Goal: Transaction & Acquisition: Purchase product/service

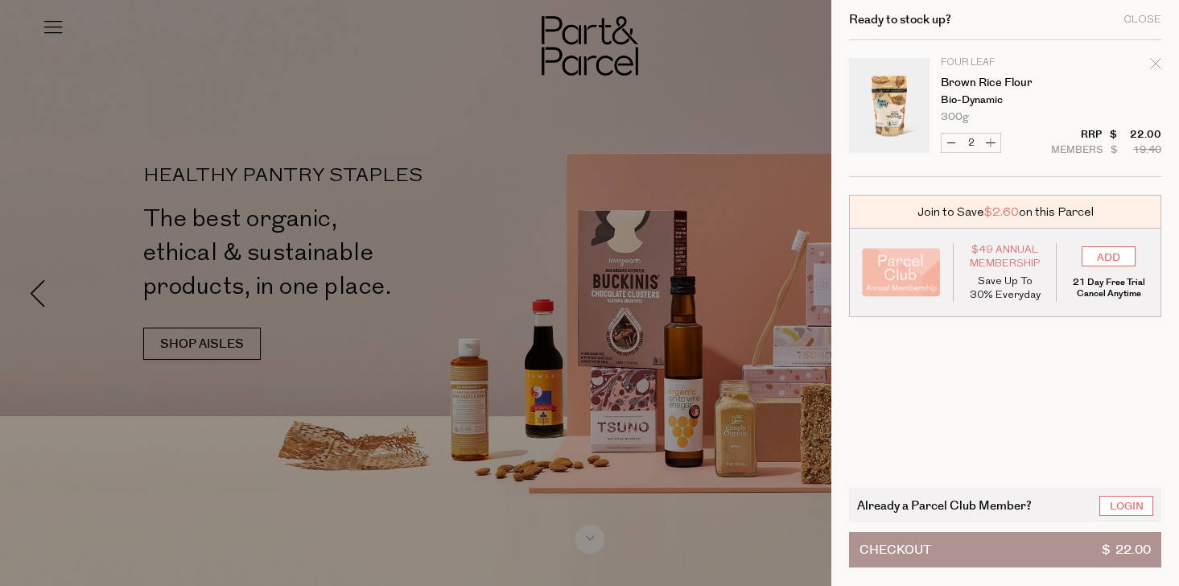
click at [1150, 56] on div "Remove Brown Rice Flour" at bounding box center [1155, 67] width 11 height 22
type input "Add Membership"
click at [1155, 62] on form "Image Product Total Qty Four Leaf Brown Rice Flour Bio-dynamic 300g Only 18 Ava…" at bounding box center [1005, 108] width 312 height 137
click at [1147, 20] on div "Close" at bounding box center [1143, 19] width 38 height 10
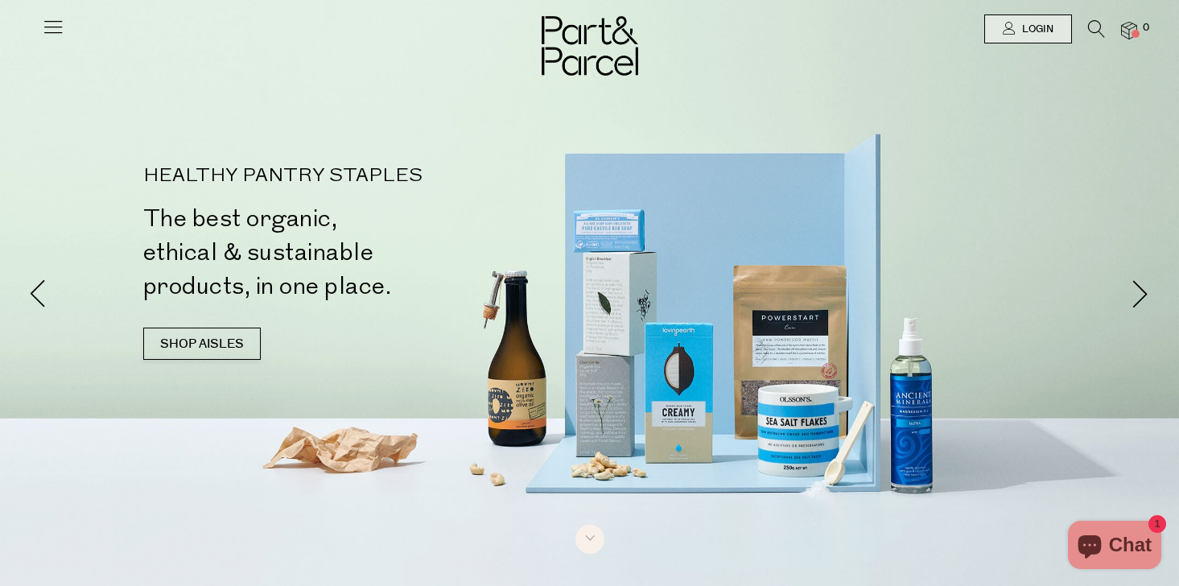
click at [1099, 27] on icon at bounding box center [1096, 29] width 17 height 18
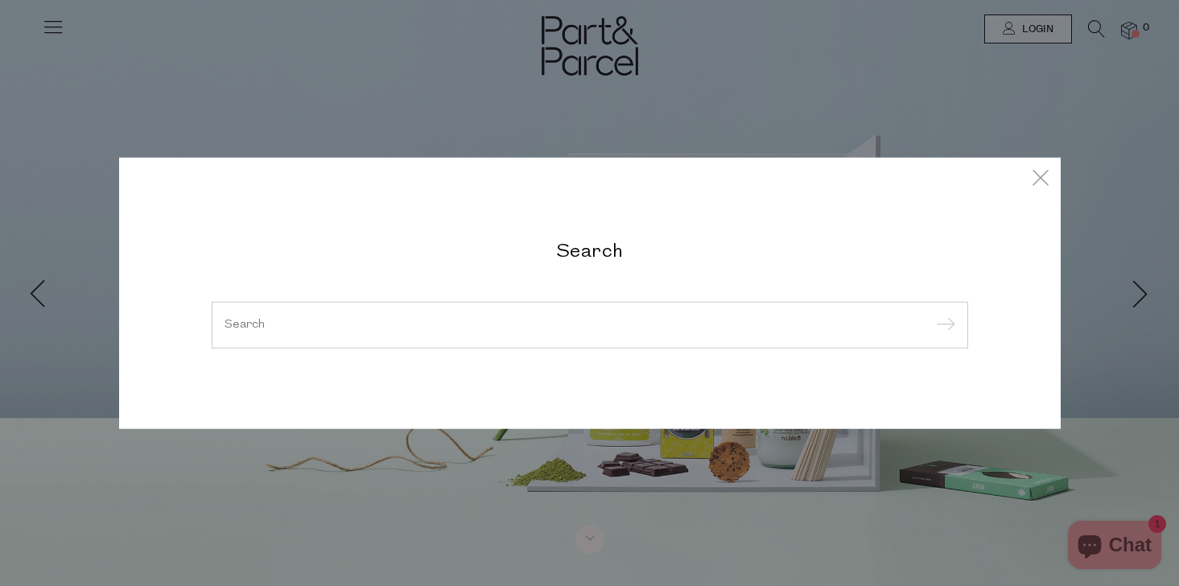
click at [801, 324] on input "search" at bounding box center [590, 325] width 731 height 12
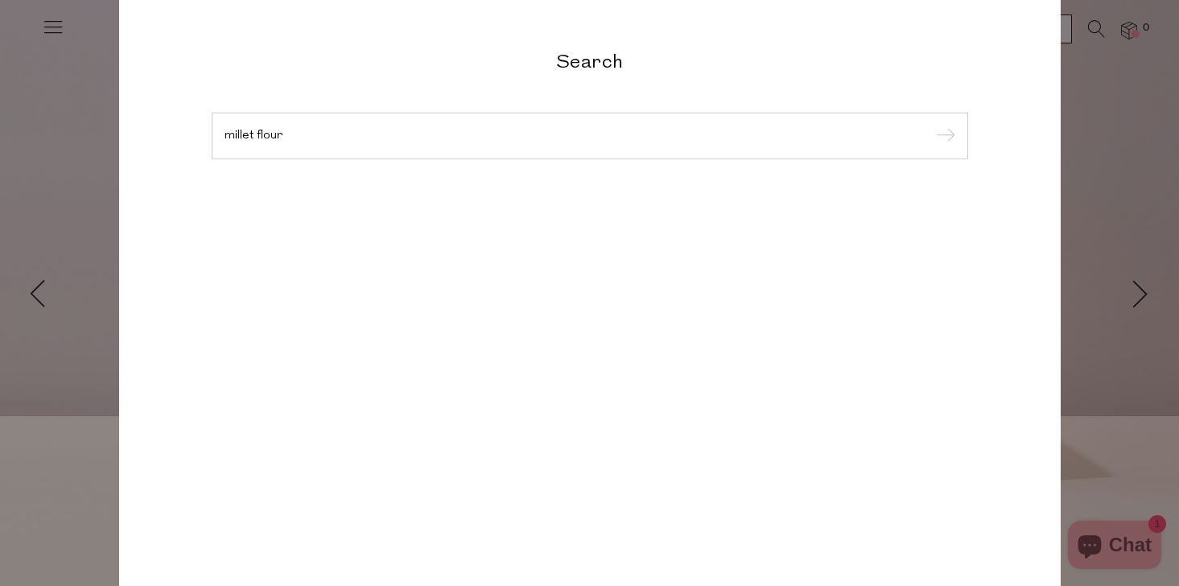
type input "millet flour"
click at [931, 125] on input "submit" at bounding box center [943, 137] width 24 height 24
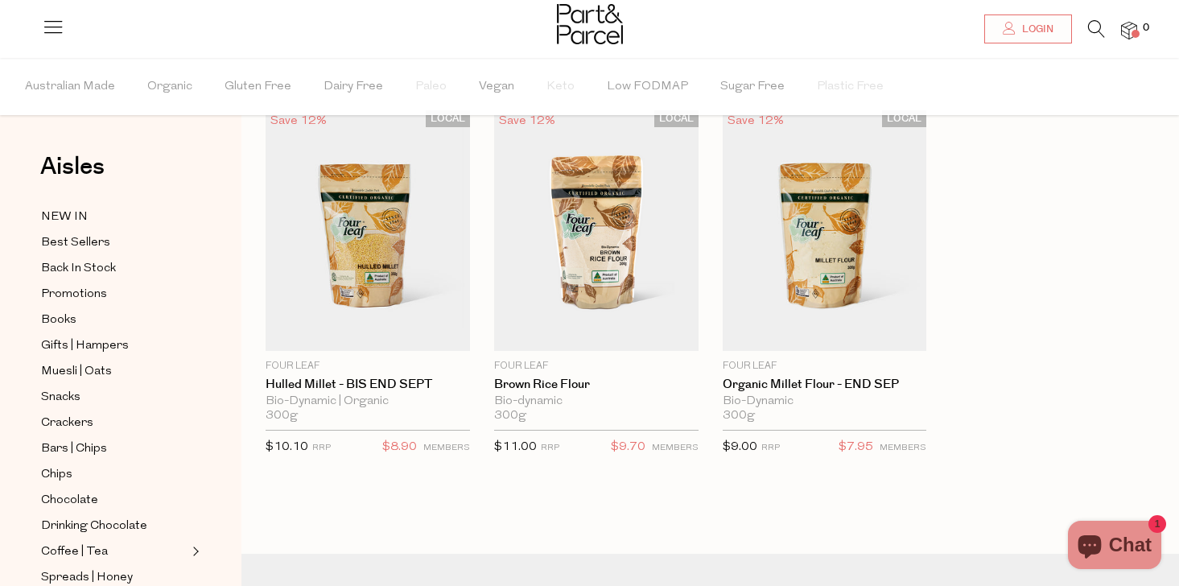
scroll to position [105, 0]
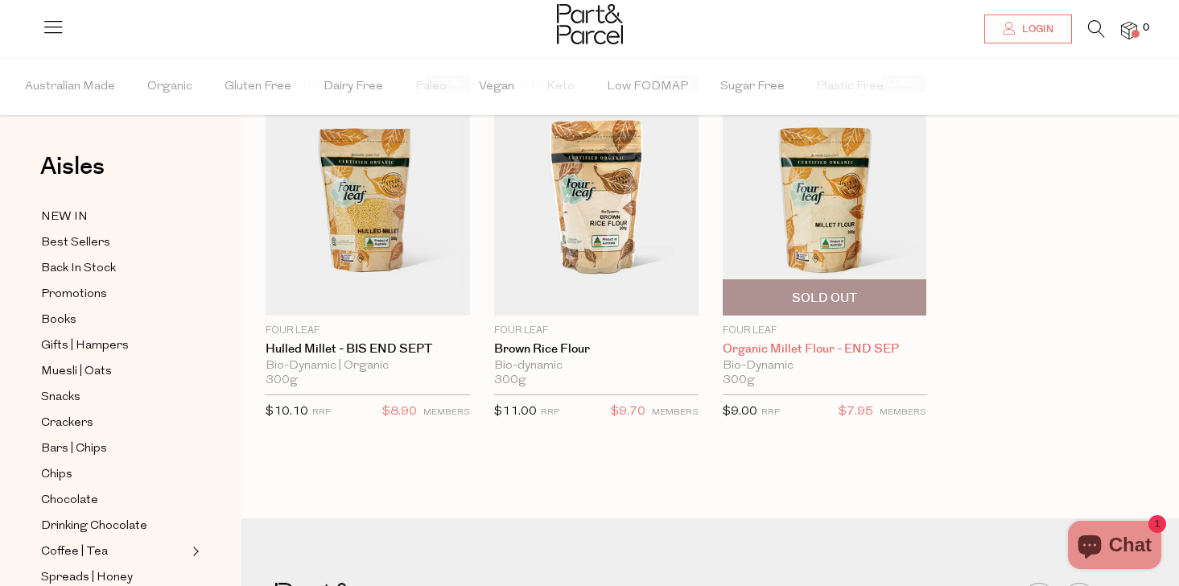
click at [823, 347] on link "Organic Millet Flour - END SEP" at bounding box center [825, 349] width 204 height 14
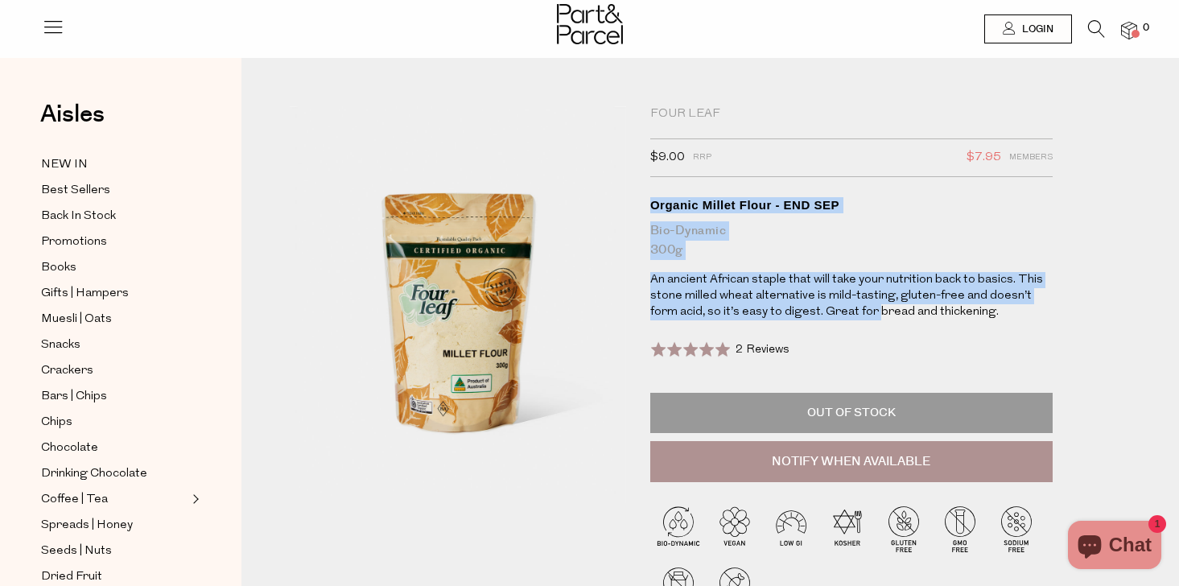
drag, startPoint x: 687, startPoint y: 192, endPoint x: 844, endPoint y: 305, distance: 193.2
click at [844, 305] on div "Four Leaf $9.00 RRP $7.95 Members Available: Translation missing: en.product.ge…" at bounding box center [851, 294] width 402 height 376
click at [844, 305] on p "An ancient African staple that will take your nutrition back to basics. This st…" at bounding box center [851, 296] width 402 height 48
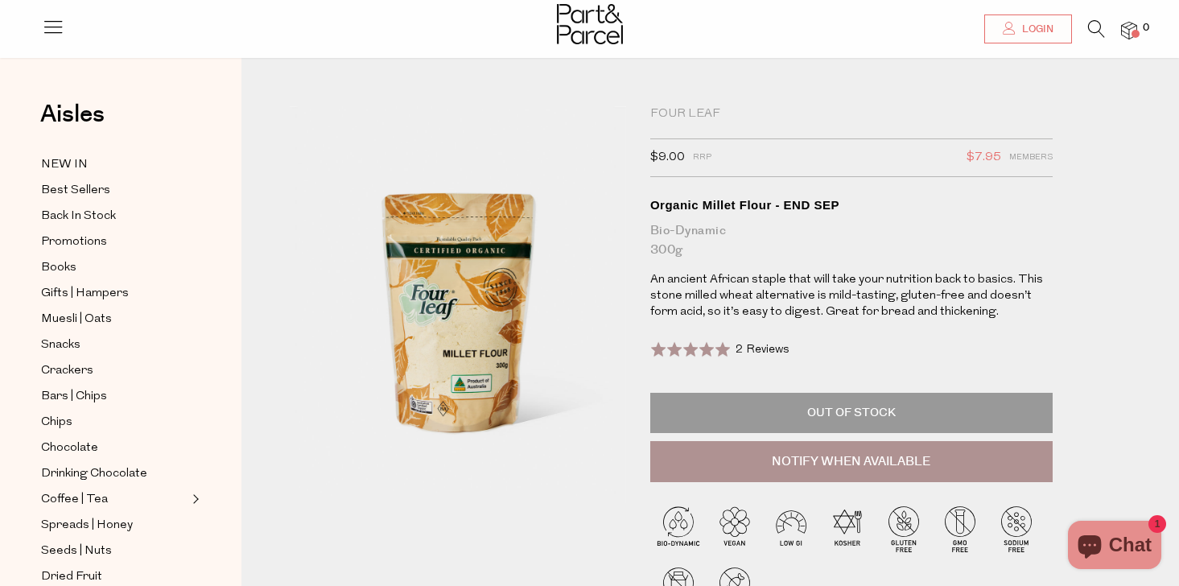
scroll to position [51, 0]
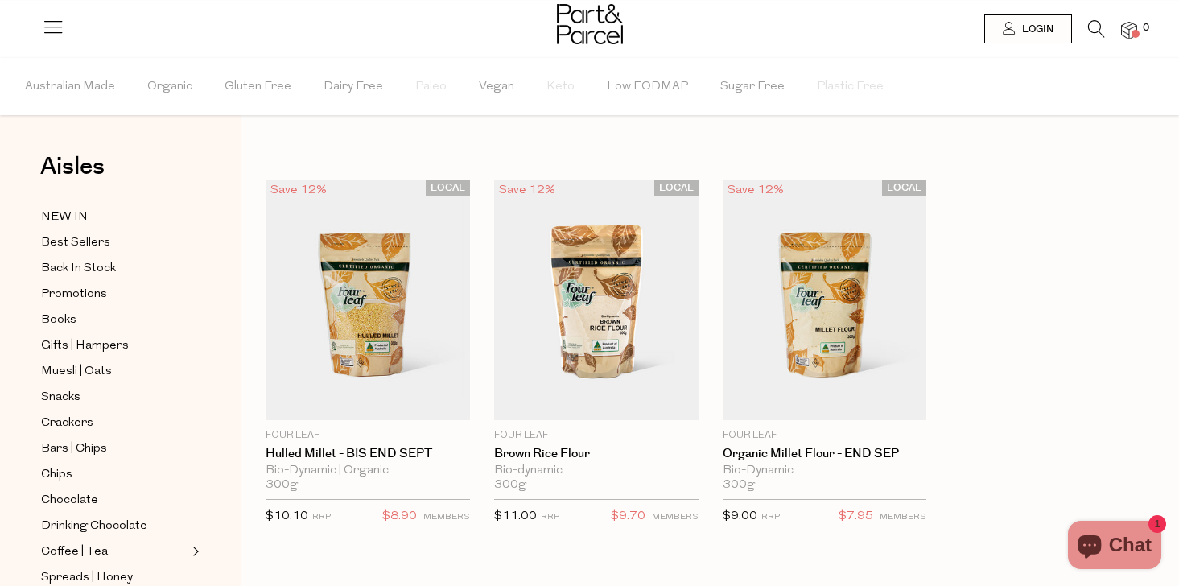
click at [1079, 24] on li at bounding box center [1088, 32] width 33 height 25
click at [1088, 24] on icon at bounding box center [1096, 29] width 17 height 18
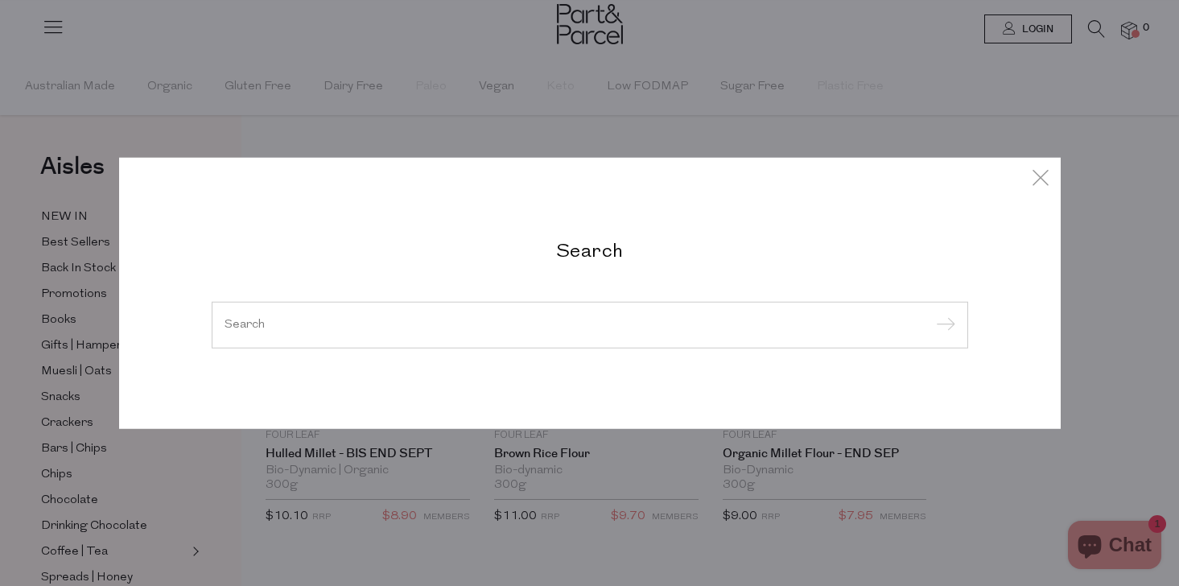
click at [506, 343] on div at bounding box center [590, 325] width 757 height 47
click at [468, 324] on input "search" at bounding box center [590, 325] width 731 height 12
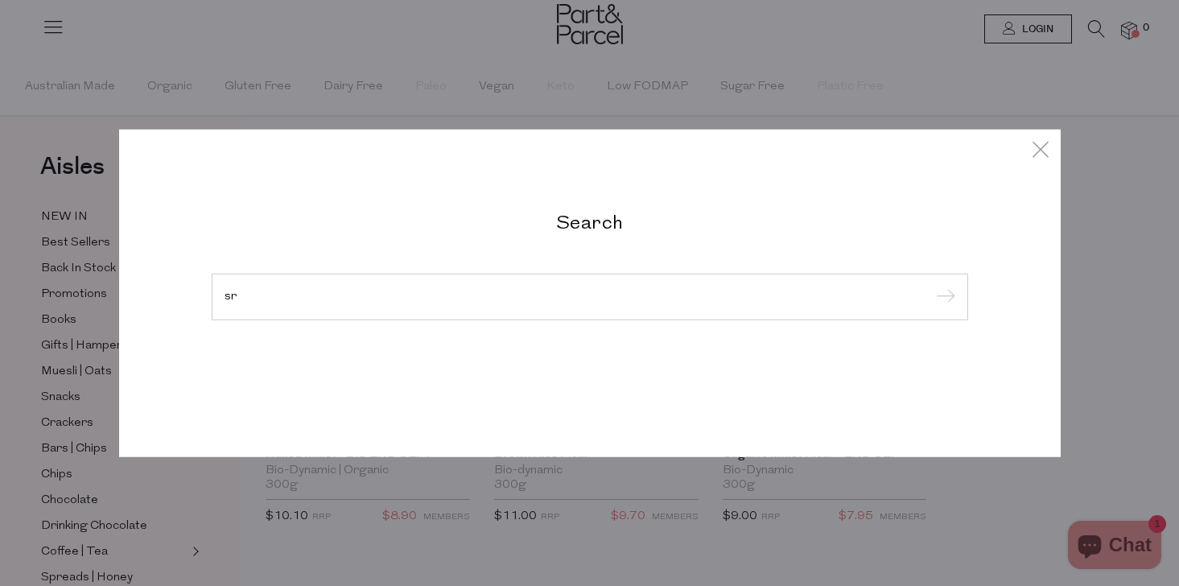
type input "s"
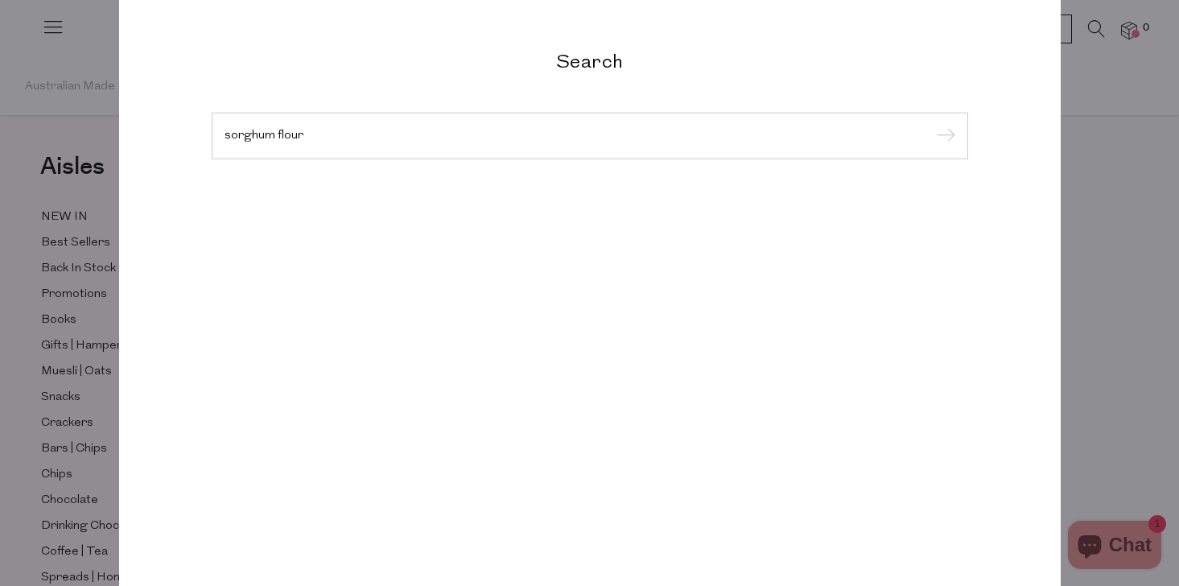
type input "sorghum flour"
click at [931, 125] on input "submit" at bounding box center [943, 137] width 24 height 24
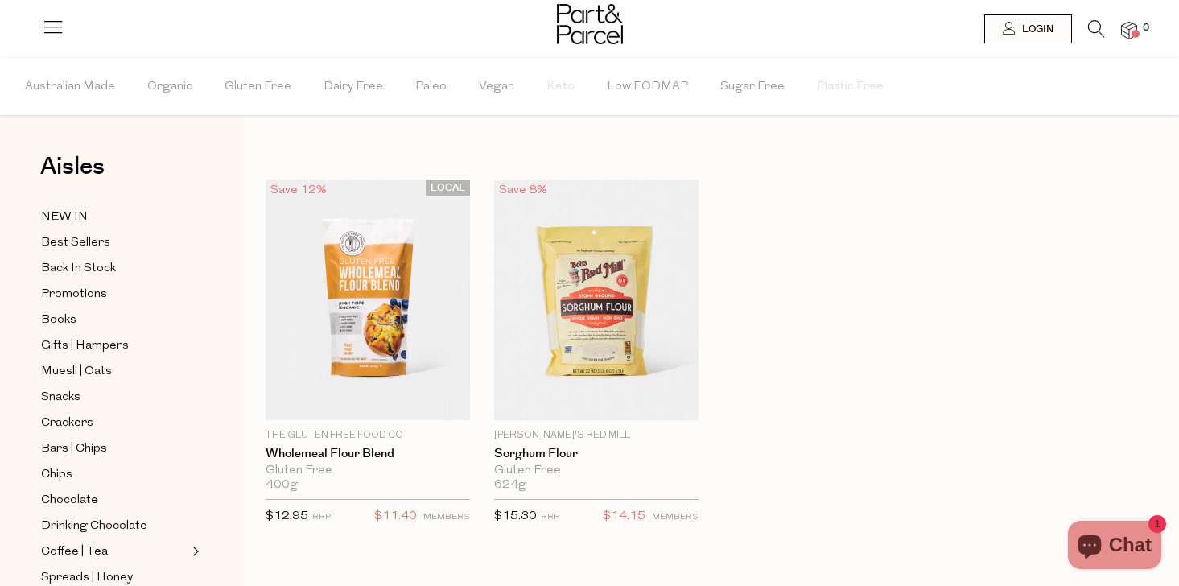
click at [1089, 32] on icon at bounding box center [1096, 29] width 17 height 18
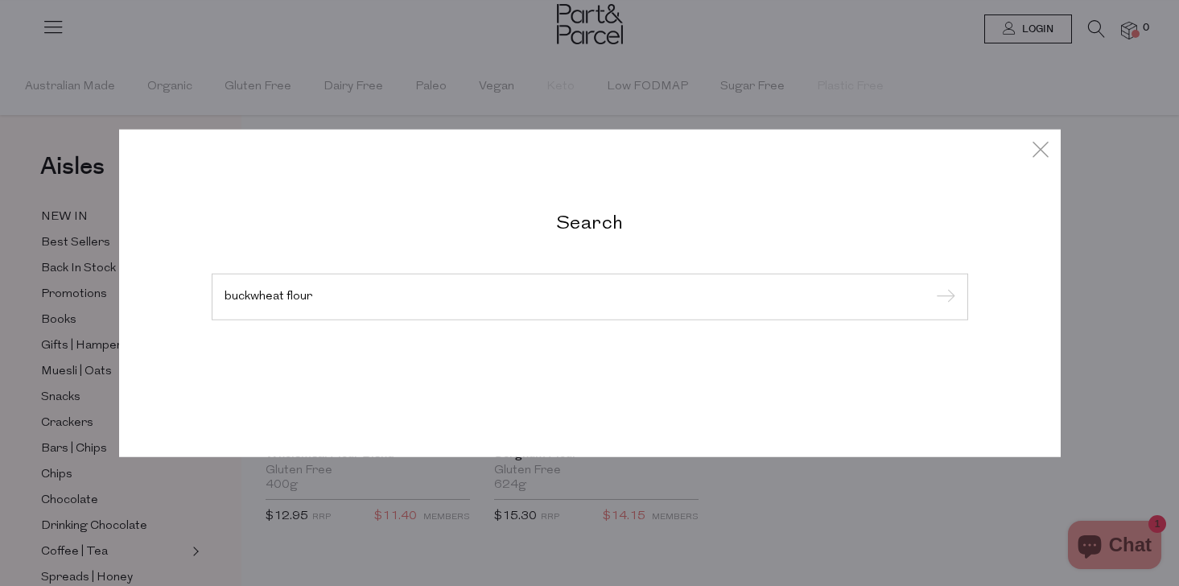
type input "buckwheat flour"
click at [931, 286] on input "submit" at bounding box center [943, 298] width 24 height 24
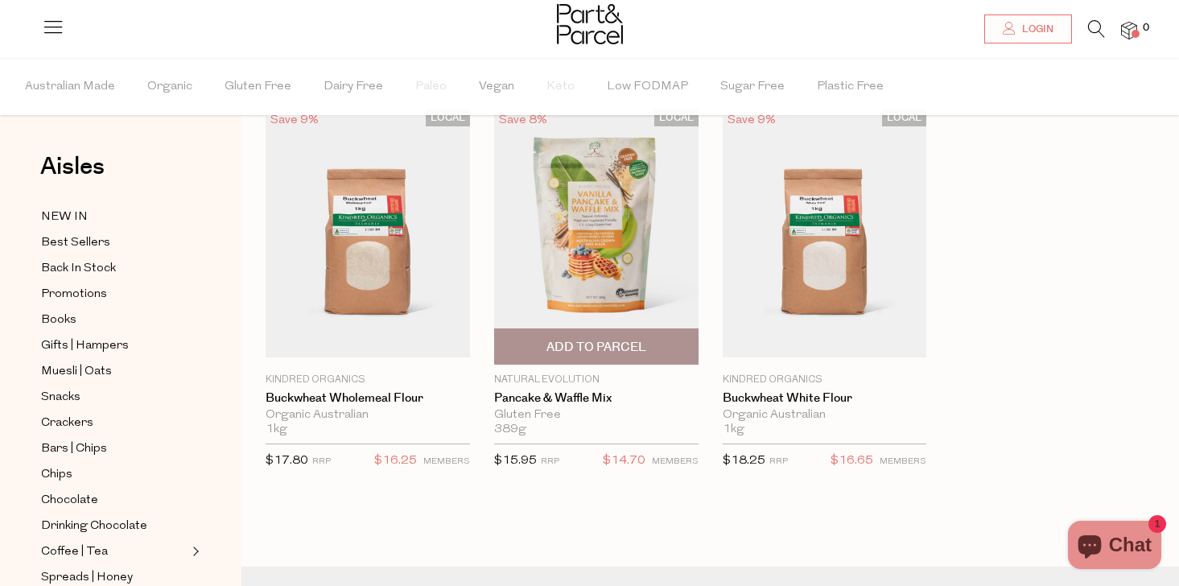
scroll to position [86, 0]
